Goal: Feedback & Contribution: Contribute content

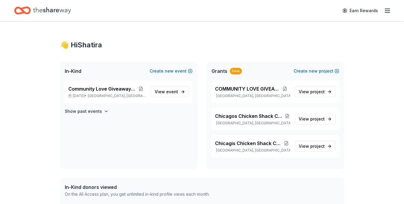
click at [47, 11] on icon "Home" at bounding box center [52, 10] width 38 height 7
click at [43, 9] on icon "Home" at bounding box center [52, 10] width 38 height 12
click at [22, 11] on icon "Home" at bounding box center [25, 10] width 9 height 6
click at [164, 91] on span "View event" at bounding box center [166, 91] width 23 height 7
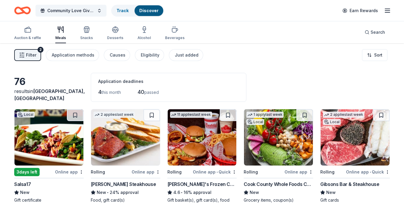
click at [81, 55] on div "Application methods" at bounding box center [73, 54] width 43 height 7
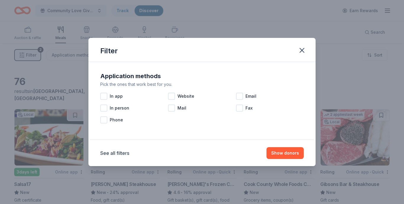
click at [174, 96] on div at bounding box center [171, 96] width 7 height 7
click at [274, 151] on button "Show 39 donors" at bounding box center [282, 153] width 43 height 12
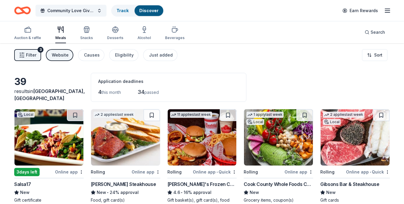
click at [119, 10] on link "Track" at bounding box center [123, 10] width 12 height 5
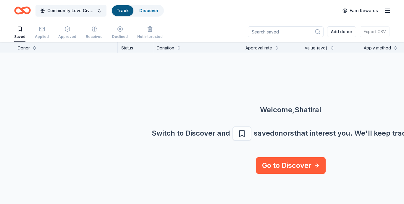
click at [41, 33] on div "Applied" at bounding box center [42, 32] width 14 height 13
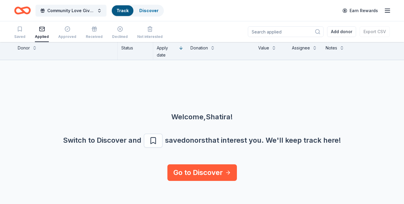
click at [63, 34] on div "Approved" at bounding box center [67, 32] width 18 height 13
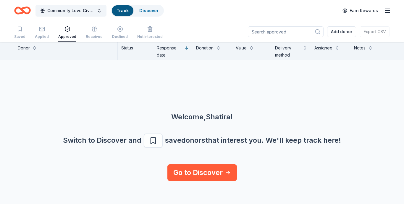
click at [90, 35] on div "Received" at bounding box center [94, 36] width 17 height 5
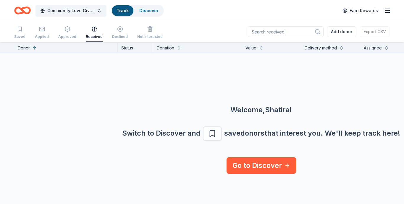
scroll to position [0, 0]
click at [237, 163] on link "Go to Discover" at bounding box center [261, 165] width 69 height 17
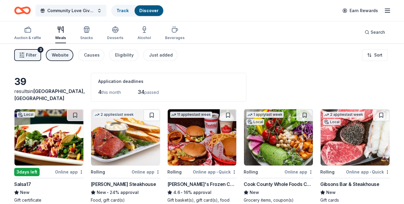
click at [23, 31] on div "button" at bounding box center [27, 29] width 27 height 7
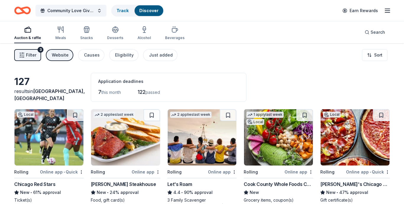
click at [123, 12] on link "Track" at bounding box center [123, 10] width 12 height 5
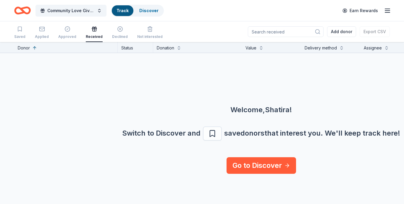
click at [25, 11] on icon "Home" at bounding box center [22, 11] width 17 height 14
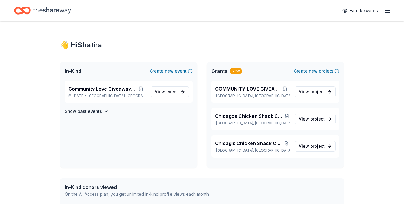
click at [170, 91] on span "event" at bounding box center [172, 91] width 12 height 5
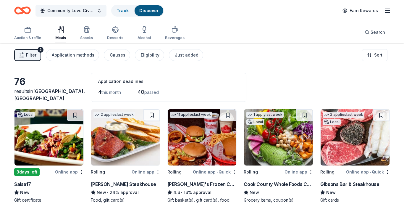
click at [99, 11] on button "Community Love Giveaway Day" at bounding box center [70, 11] width 71 height 12
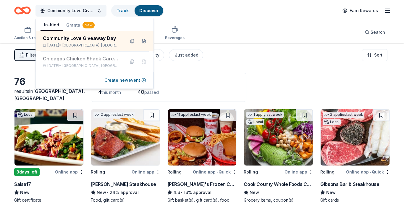
click at [87, 42] on div "Community Love Giveaway Day [DATE] • [GEOGRAPHIC_DATA], [GEOGRAPHIC_DATA]" at bounding box center [81, 41] width 77 height 13
click at [207, 24] on div "Auction & raffle Meals Snacks Desserts Alcohol Beverages Search" at bounding box center [202, 32] width 376 height 22
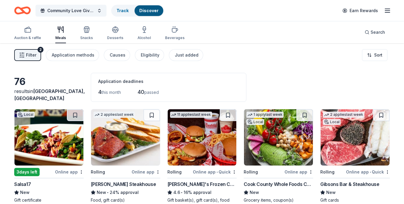
click at [367, 32] on div "Search" at bounding box center [375, 32] width 20 height 7
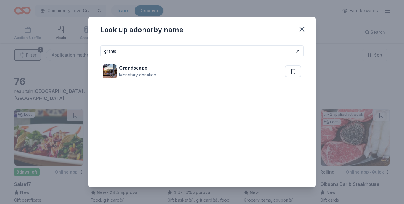
type input "grants"
click at [299, 29] on icon "button" at bounding box center [302, 29] width 8 height 8
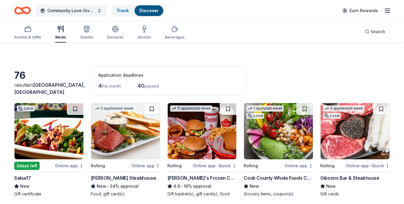
scroll to position [7, 0]
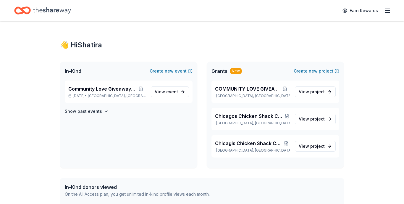
click at [386, 11] on line "button" at bounding box center [387, 11] width 5 height 0
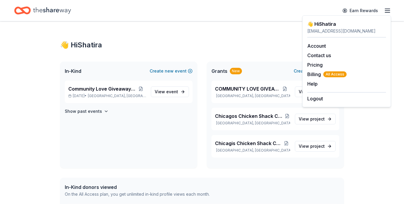
click at [221, 41] on div "👋 Hi Shatira" at bounding box center [202, 44] width 284 height 9
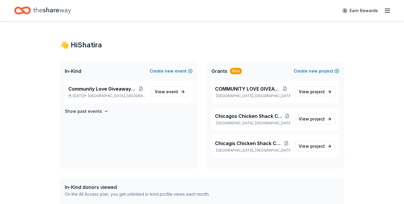
click at [220, 71] on span "Grants" at bounding box center [219, 70] width 16 height 7
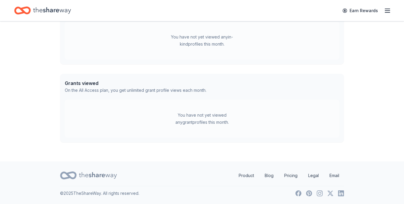
scroll to position [166, 0]
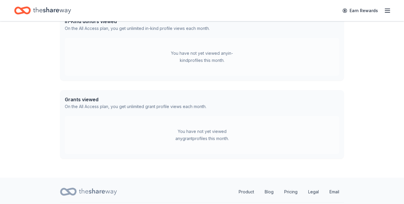
click at [82, 99] on div "Grants viewed" at bounding box center [136, 99] width 142 height 7
click at [189, 134] on div "You have not yet viewed any grant profiles this month." at bounding box center [202, 135] width 74 height 14
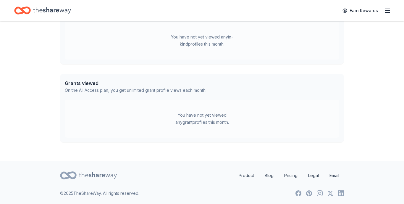
click at [96, 173] on icon at bounding box center [98, 175] width 38 height 12
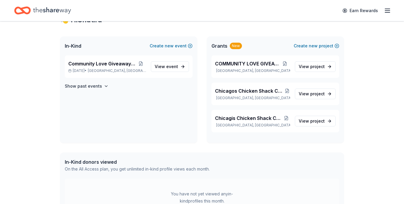
scroll to position [0, 0]
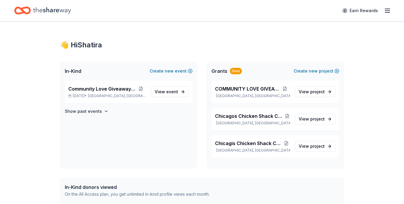
click at [99, 90] on span "Community Love Giveaway Day" at bounding box center [101, 88] width 67 height 7
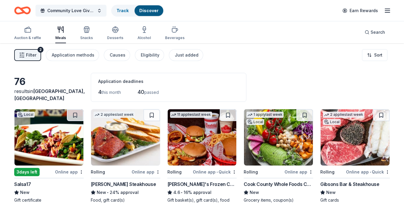
click at [28, 32] on rect "button" at bounding box center [28, 30] width 6 height 4
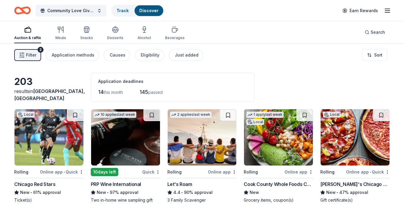
click at [202, 36] on div "Auction & raffle Meals Snacks Desserts Alcohol Beverages Search" at bounding box center [202, 32] width 376 height 22
click at [33, 56] on span "Filter" at bounding box center [31, 54] width 10 height 7
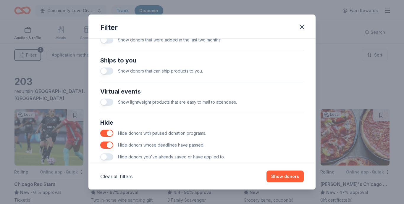
scroll to position [253, 0]
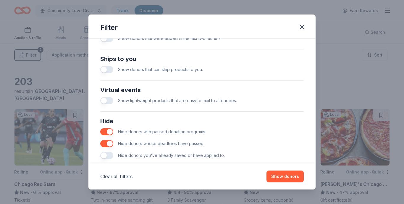
click at [110, 69] on button "button" at bounding box center [106, 69] width 13 height 7
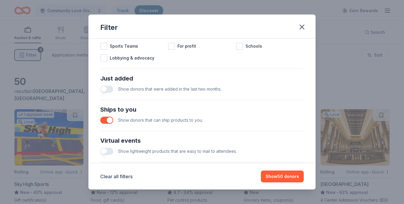
scroll to position [201, 0]
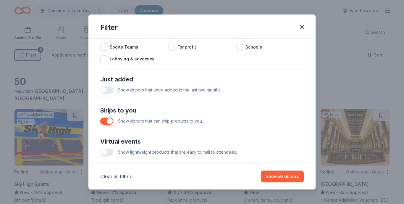
click at [104, 121] on button "button" at bounding box center [106, 120] width 13 height 7
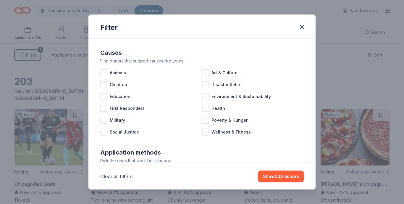
click at [303, 25] on icon "button" at bounding box center [302, 27] width 4 height 4
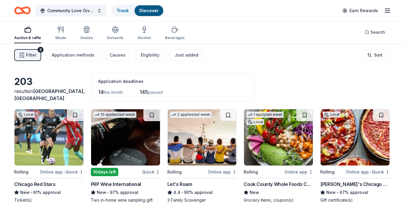
click at [20, 11] on icon "Home" at bounding box center [22, 11] width 17 height 14
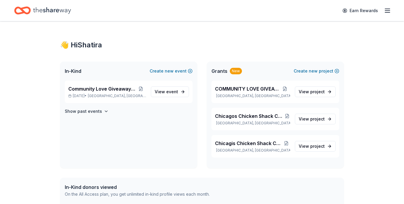
click at [253, 89] on span "COMMUNITY LOVE GIVEAWAY" at bounding box center [247, 88] width 64 height 7
click at [318, 91] on span "project" at bounding box center [317, 91] width 14 height 5
click at [174, 91] on span "event" at bounding box center [172, 91] width 12 height 5
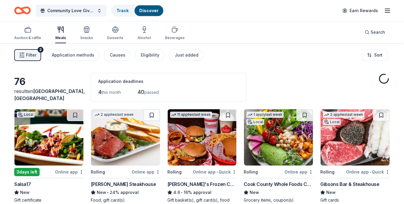
click at [145, 10] on link "Discover" at bounding box center [148, 10] width 19 height 5
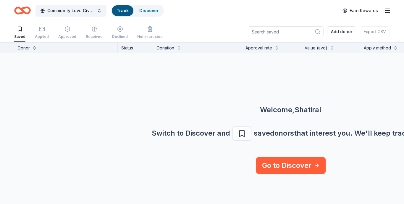
click at [145, 10] on link "Discover" at bounding box center [148, 10] width 19 height 5
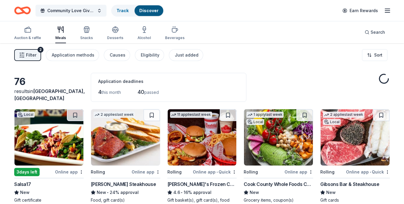
click at [126, 9] on link "Track" at bounding box center [123, 10] width 12 height 5
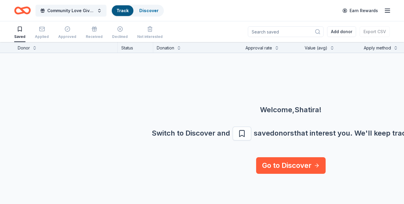
click at [40, 34] on div "Applied" at bounding box center [42, 36] width 14 height 5
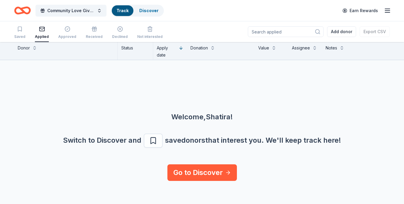
click at [149, 10] on link "Discover" at bounding box center [148, 10] width 19 height 5
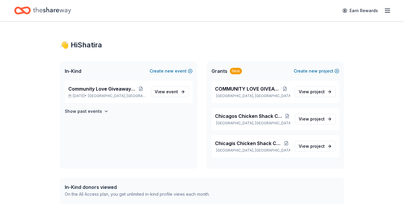
click at [310, 93] on span "project" at bounding box center [317, 91] width 14 height 5
click at [163, 91] on span "View event" at bounding box center [166, 91] width 23 height 7
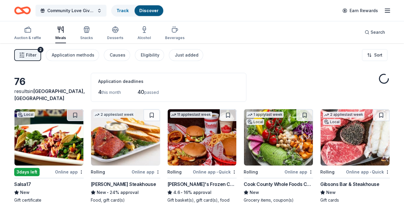
click at [98, 11] on button "Community Love Giveaway Day" at bounding box center [70, 11] width 71 height 12
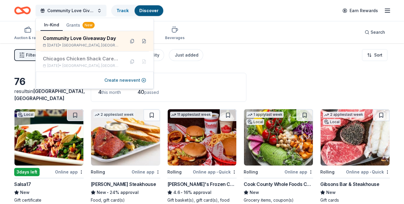
click at [111, 43] on div "[DATE] • [GEOGRAPHIC_DATA], [GEOGRAPHIC_DATA]" at bounding box center [81, 45] width 77 height 5
click at [83, 42] on div "Community Love Giveaway Day [DATE] • [GEOGRAPHIC_DATA], [GEOGRAPHIC_DATA]" at bounding box center [81, 41] width 77 height 13
drag, startPoint x: 0, startPoint y: 0, endPoint x: 206, endPoint y: 29, distance: 208.1
click at [206, 29] on div "Auction & raffle Meals Snacks Desserts Alcohol Beverages Search" at bounding box center [202, 32] width 376 height 22
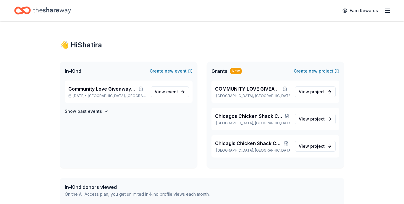
click at [313, 71] on span "new" at bounding box center [313, 70] width 9 height 7
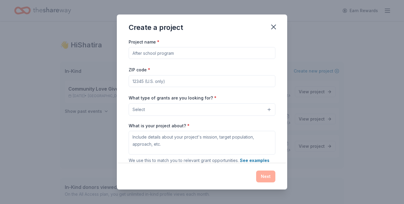
click at [177, 54] on input "Project name *" at bounding box center [202, 53] width 147 height 12
type input "Community Giveaway Day"
click at [156, 79] on input "ZIP code *" at bounding box center [202, 81] width 147 height 12
type input "60628"
click at [167, 111] on button "Select" at bounding box center [202, 109] width 147 height 12
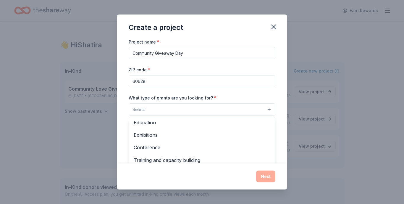
scroll to position [70, 0]
click at [150, 124] on span "Education" at bounding box center [202, 124] width 137 height 8
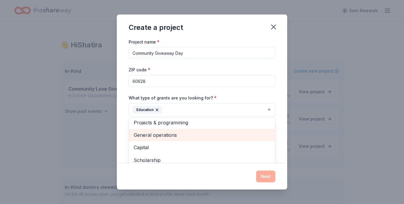
scroll to position [2, 0]
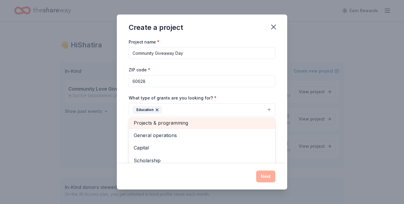
click at [151, 137] on span "General operations" at bounding box center [202, 135] width 137 height 8
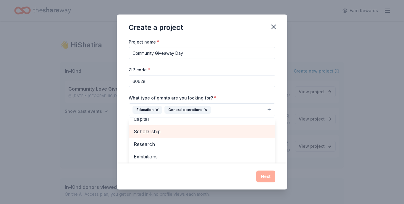
scroll to position [18, 0]
click at [153, 131] on span "Scholarship" at bounding box center [202, 132] width 137 height 8
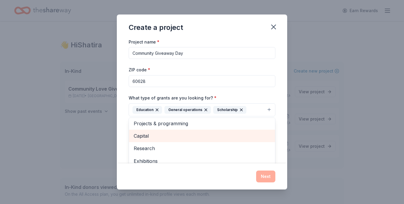
scroll to position [0, 0]
click at [148, 138] on span "Capital" at bounding box center [202, 138] width 137 height 8
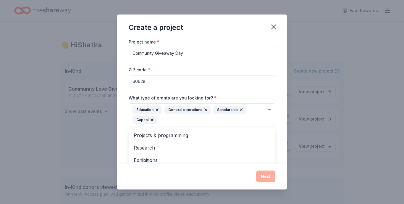
click at [265, 176] on div "Create a project Project name * Community Giveaway Day ZIP code * 60628 What ty…" at bounding box center [202, 101] width 170 height 175
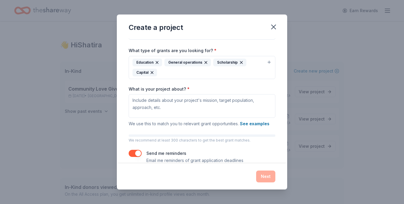
scroll to position [54, 0]
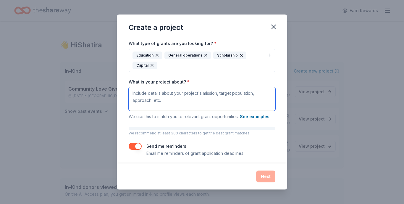
click at [181, 94] on textarea "What is your project about? *" at bounding box center [202, 99] width 147 height 24
click at [184, 96] on textarea "What is your project about? *" at bounding box center [202, 99] width 147 height 24
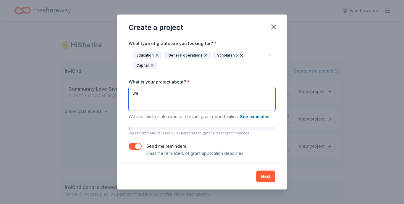
type textarea "w"
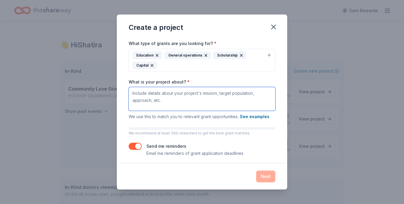
type textarea "W"
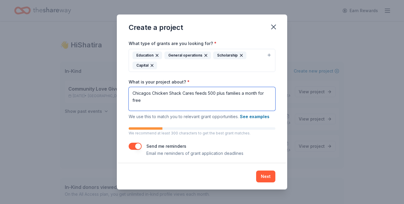
click at [132, 93] on textarea "Chicagos Chicken Shack Cares feeds 500 plus families a month for free" at bounding box center [202, 99] width 147 height 24
click at [160, 101] on textarea "1. Chicagos Chicken Shack Cares feeds 500 plus families a month for free" at bounding box center [202, 99] width 147 height 24
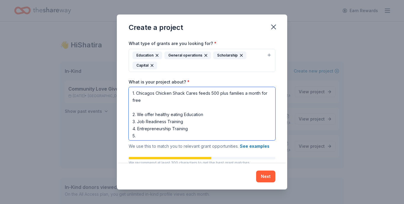
click at [147, 99] on textarea "1. Chicagos Chicken Shack Cares feeds 500 plus families a month for free 2. We …" at bounding box center [202, 113] width 147 height 53
click at [132, 114] on textarea "1. Chicagos Chicken Shack Cares feeds 500 plus families a month for free, as we…" at bounding box center [202, 113] width 147 height 53
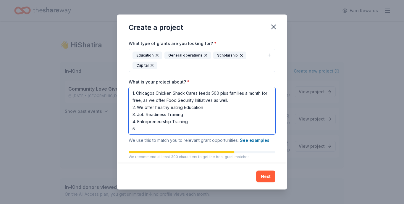
click at [143, 129] on textarea "1. Chicagos Chicken Shack Cares feeds 500 plus families a month for free, as we…" at bounding box center [202, 110] width 147 height 47
click at [198, 93] on textarea "1. Chicagos Chicken Shack Cares feeds 500 plus families a month for free, as we…" at bounding box center [202, 110] width 147 height 47
click at [219, 93] on textarea "1. Chicagos Chicken Shack Cares will feeds 500 plus families a month for free, …" at bounding box center [202, 110] width 147 height 47
click at [200, 93] on textarea "1. Chicagos Chicken Shack Cares will feed 500 plus families a month for free, a…" at bounding box center [202, 110] width 147 height 47
click at [144, 108] on textarea "1. Chicagos Chicken Shack Cares will feed 500 plus families a month for free, a…" at bounding box center [202, 110] width 147 height 47
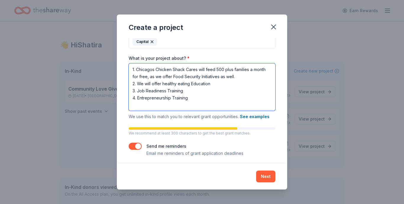
scroll to position [81, 0]
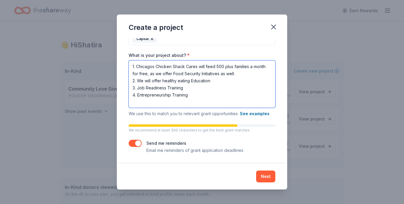
type textarea "1. Chicagos Chicken Shack Cares will feed 500 plus families a month for free, a…"
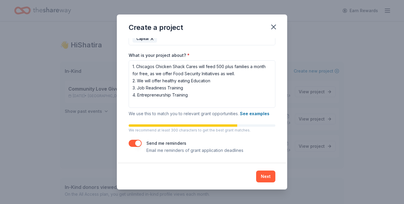
click at [266, 177] on button "Next" at bounding box center [265, 176] width 19 height 12
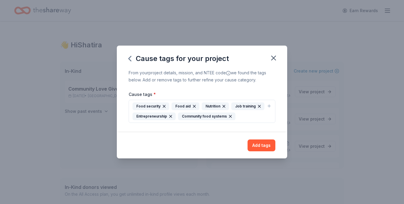
click at [261, 146] on button "Add tags" at bounding box center [262, 145] width 28 height 12
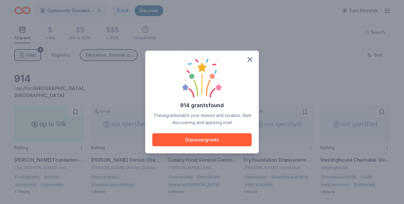
click at [195, 141] on button "Discover grants" at bounding box center [201, 139] width 99 height 13
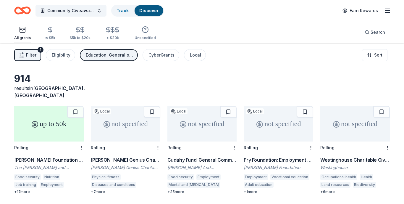
click at [32, 55] on span "Filter" at bounding box center [31, 54] width 10 height 7
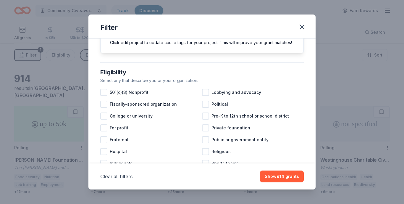
scroll to position [35, 0]
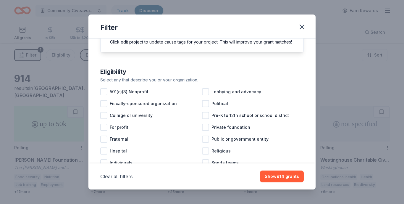
click at [105, 93] on div at bounding box center [103, 91] width 7 height 7
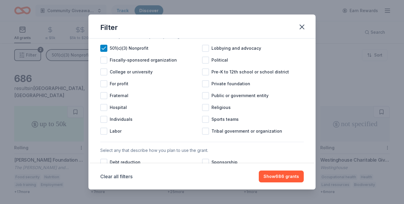
scroll to position [80, 0]
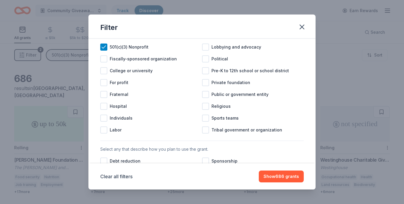
click at [103, 118] on div at bounding box center [103, 117] width 7 height 7
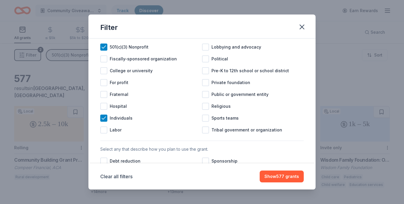
click at [103, 94] on div at bounding box center [103, 94] width 7 height 7
click at [103, 93] on icon at bounding box center [104, 94] width 6 height 6
click at [103, 118] on icon at bounding box center [104, 118] width 6 height 6
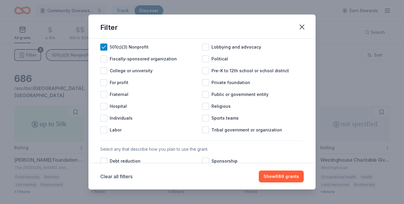
click at [285, 177] on button "Show 686 grants" at bounding box center [281, 176] width 45 height 12
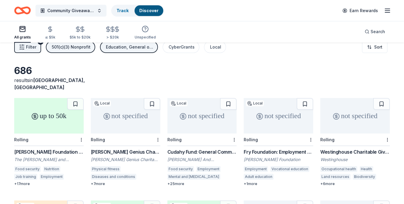
scroll to position [2, 0]
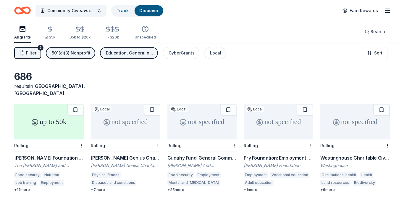
click at [213, 51] on div "Local" at bounding box center [215, 52] width 11 height 7
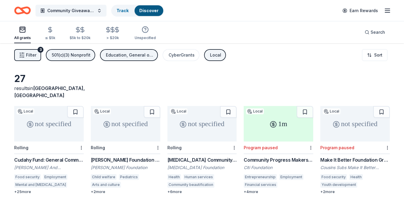
click at [180, 54] on div "CyberGrants" at bounding box center [182, 54] width 26 height 7
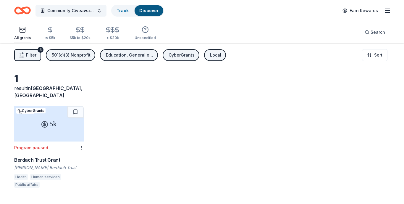
click at [179, 53] on div "CyberGrants" at bounding box center [182, 54] width 26 height 7
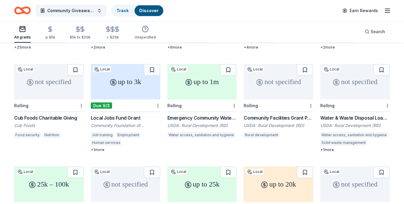
scroll to position [145, 0]
click at [125, 80] on div "up to 3k" at bounding box center [125, 81] width 69 height 35
